Goal: Information Seeking & Learning: Learn about a topic

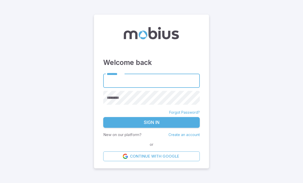
click at [180, 88] on input "********" at bounding box center [151, 81] width 97 height 14
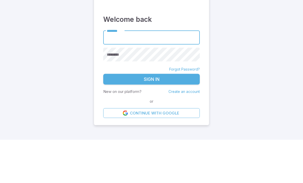
type input "******"
click at [152, 117] on button "Sign In" at bounding box center [151, 122] width 97 height 11
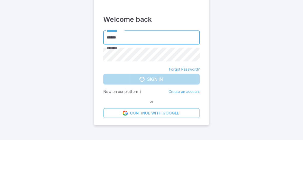
scroll to position [16, 0]
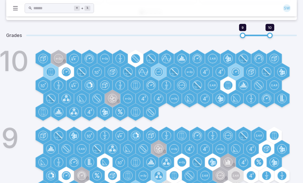
scroll to position [170, 0]
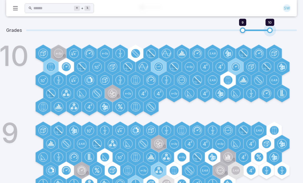
type input "**"
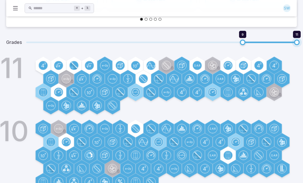
scroll to position [156, 0]
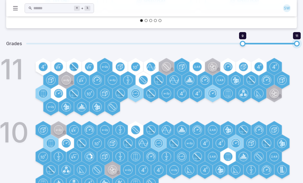
click at [111, 167] on icon at bounding box center [112, 170] width 4 height 6
click at [112, 172] on icon at bounding box center [112, 170] width 4 height 6
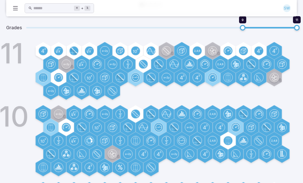
scroll to position [233, 0]
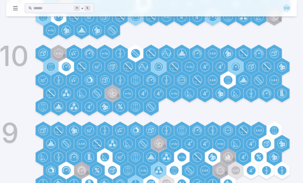
click at [216, 158] on circle at bounding box center [212, 157] width 9 height 9
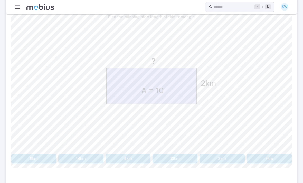
scroll to position [136, 0]
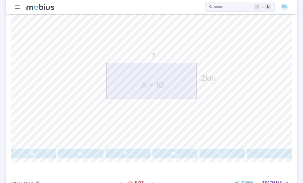
click at [34, 153] on button "5km" at bounding box center [33, 154] width 45 height 10
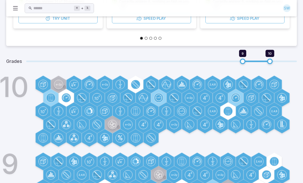
scroll to position [138, 0]
click at [88, 109] on icon at bounding box center [88, 111] width 5 height 7
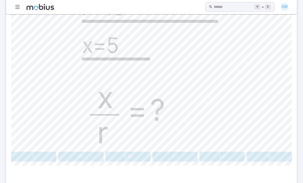
scroll to position [159, 0]
click at [27, 155] on button "2" at bounding box center [33, 157] width 45 height 10
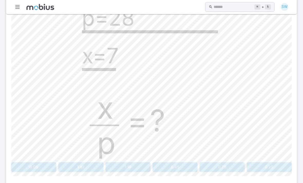
scroll to position [148, 0]
click at [263, 165] on button "0.25" at bounding box center [269, 167] width 45 height 10
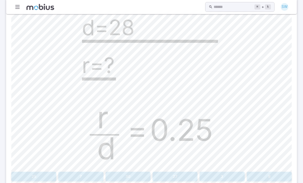
scroll to position [138, 0]
click at [76, 174] on button "7" at bounding box center [80, 177] width 45 height 10
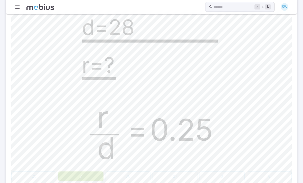
scroll to position [139, 0]
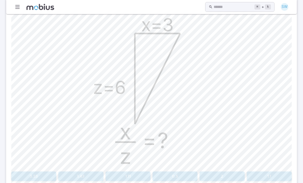
click at [187, 173] on button "0.5" at bounding box center [175, 177] width 45 height 10
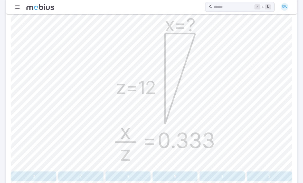
click at [268, 175] on button "3" at bounding box center [269, 177] width 45 height 10
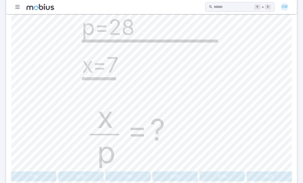
click at [262, 178] on button "0.25" at bounding box center [269, 177] width 45 height 10
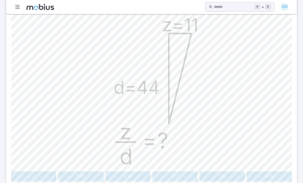
click at [26, 178] on button "4" at bounding box center [33, 177] width 45 height 10
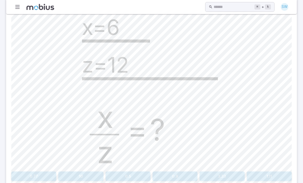
click at [134, 178] on button "0.5" at bounding box center [128, 177] width 45 height 10
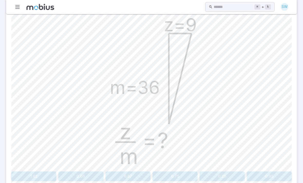
click at [239, 175] on button "0.25" at bounding box center [222, 177] width 45 height 10
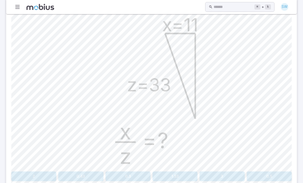
click at [120, 174] on button "0.3" at bounding box center [128, 177] width 45 height 10
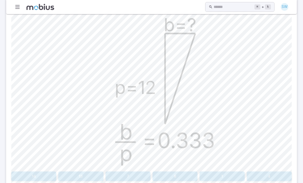
click at [261, 173] on button "4" at bounding box center [269, 177] width 45 height 10
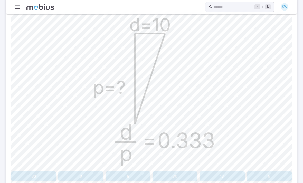
click at [183, 175] on button "30" at bounding box center [175, 177] width 45 height 10
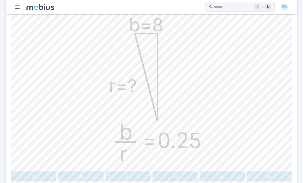
click at [275, 174] on button "32" at bounding box center [269, 177] width 45 height 10
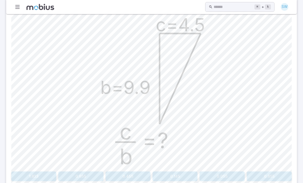
click at [135, 178] on button "0.455" at bounding box center [128, 177] width 45 height 10
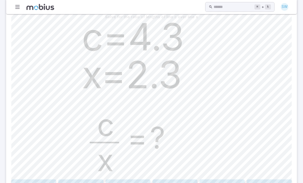
scroll to position [131, 0]
click at [17, 183] on button "1.87" at bounding box center [33, 185] width 45 height 10
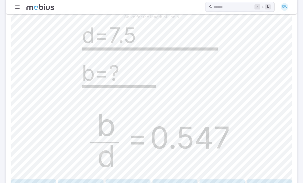
click at [140, 183] on button "4.1" at bounding box center [128, 185] width 45 height 10
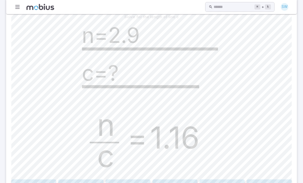
click at [140, 183] on button "2.5" at bounding box center [128, 185] width 45 height 10
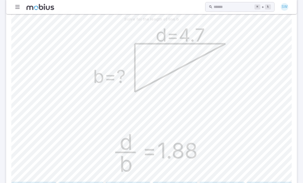
scroll to position [128, 0]
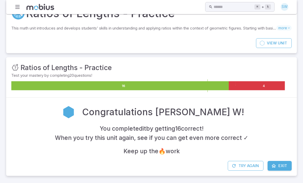
scroll to position [0, 0]
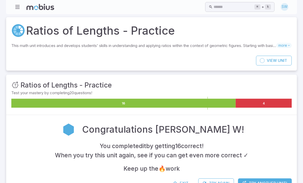
click at [183, 182] on span "Exit" at bounding box center [184, 184] width 9 height 6
